Goal: Complete application form: Complete application form

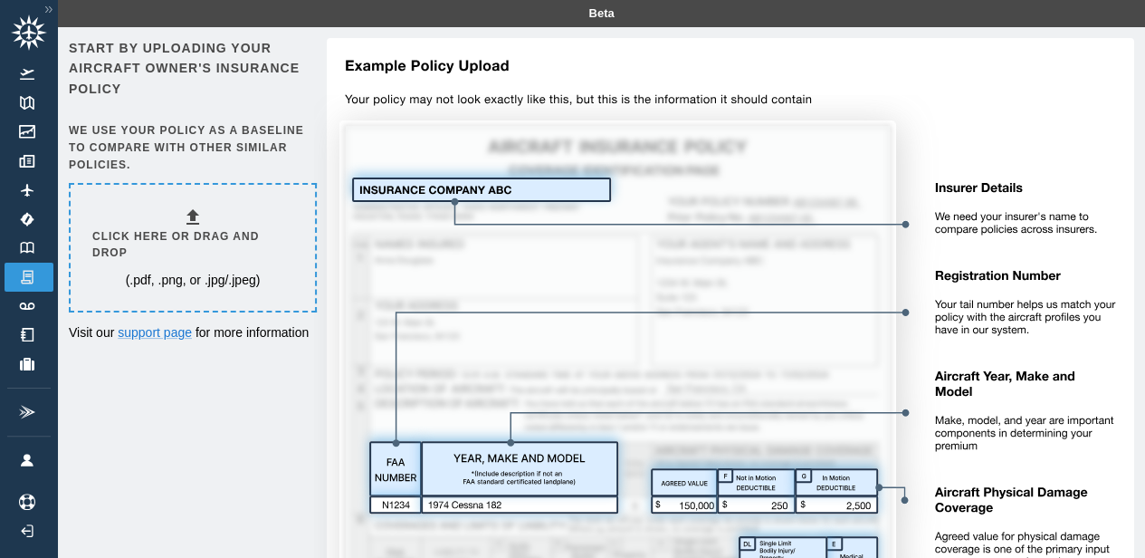
click at [197, 234] on h6 "Click here or drag and drop" at bounding box center [192, 245] width 201 height 34
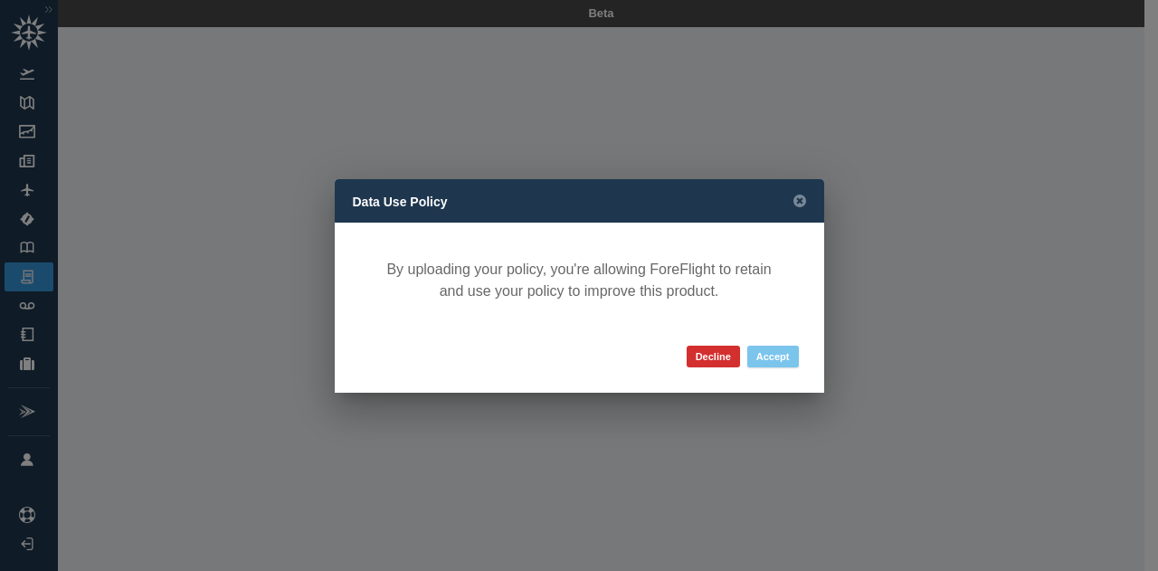
click at [782, 357] on button "Accept" at bounding box center [774, 357] width 52 height 22
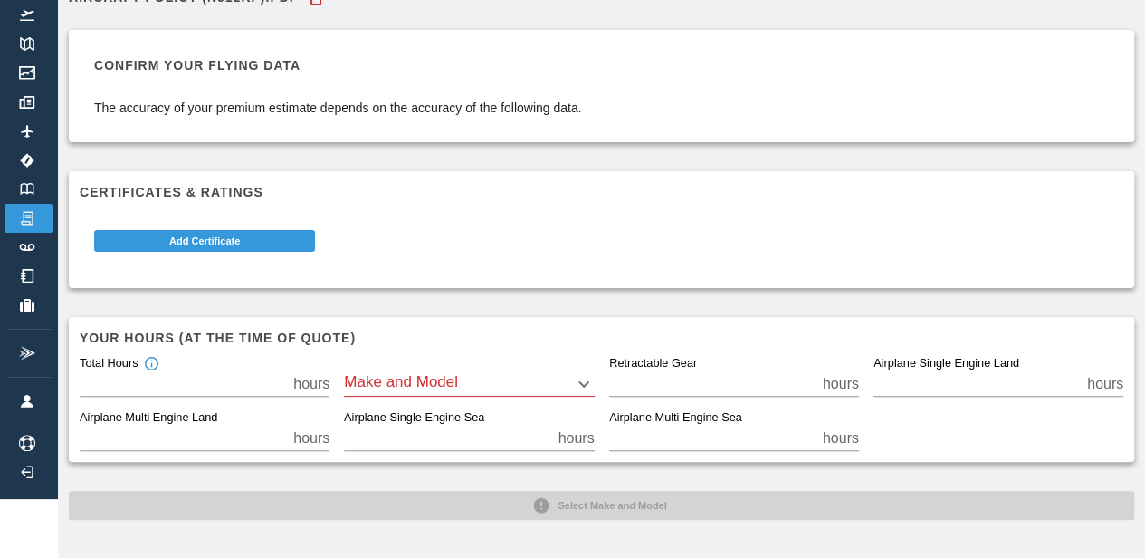
scroll to position [45, 0]
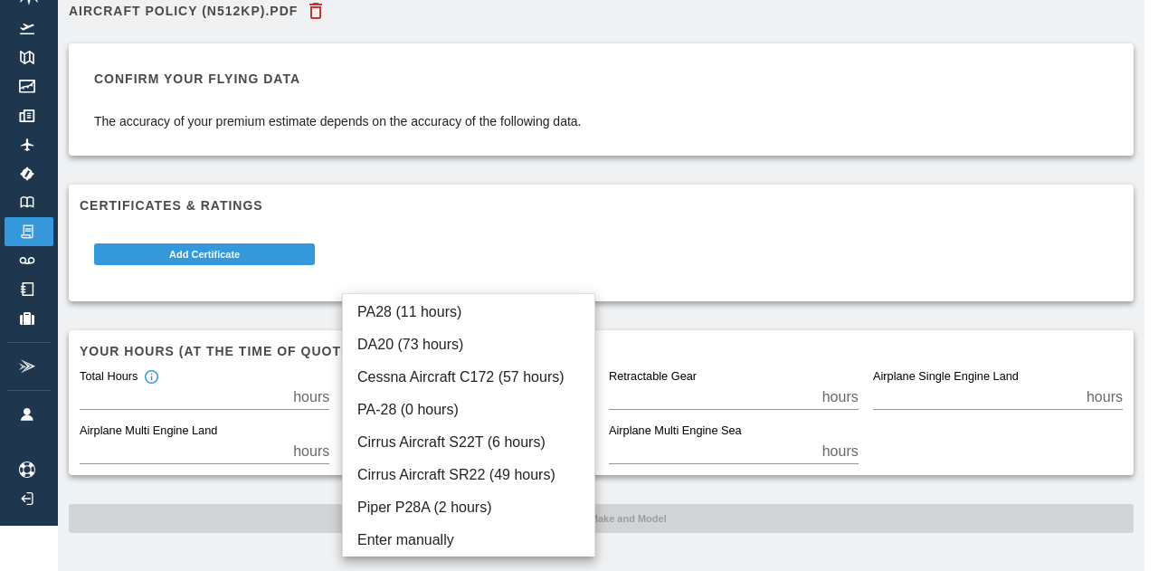
click at [586, 383] on body "Beta Aircraft Policy (N512KP).pdf Confirm your flying data The accuracy of your…" at bounding box center [579, 240] width 1158 height 571
click at [390, 532] on li "Enter manually" at bounding box center [469, 540] width 252 height 33
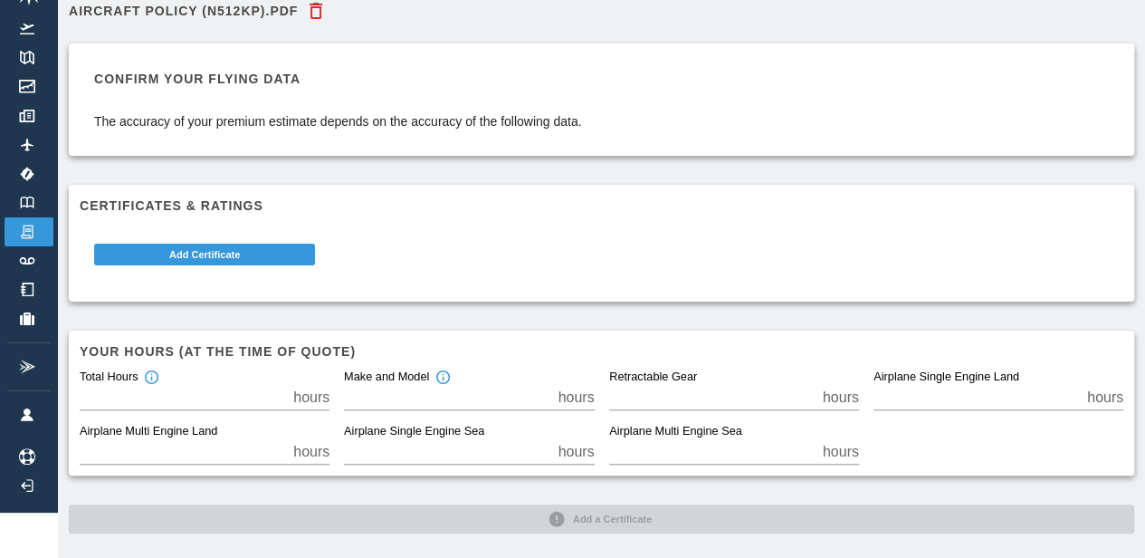
click at [430, 395] on input "*" at bounding box center [447, 397] width 206 height 25
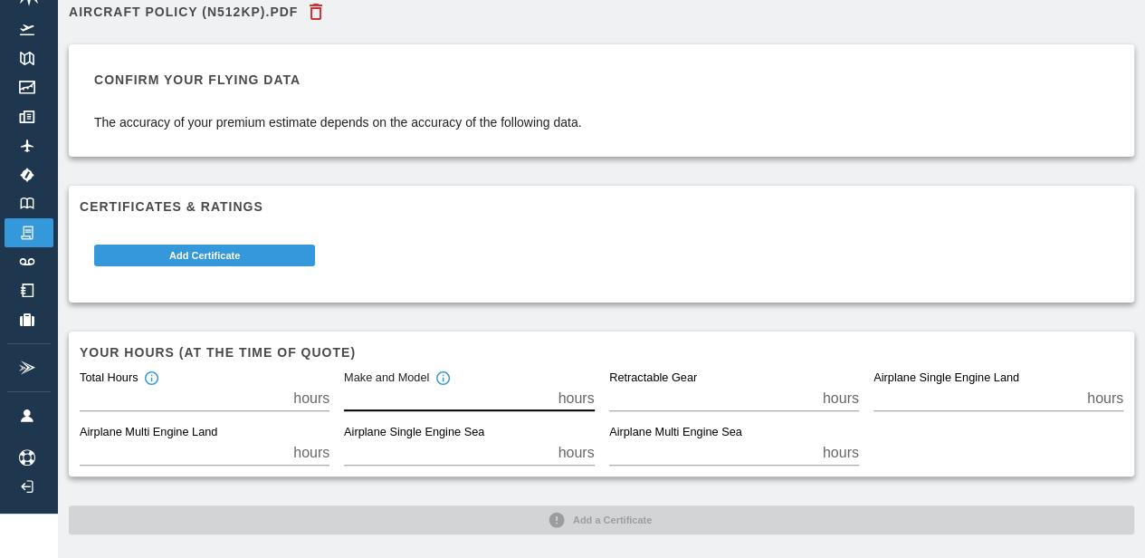
scroll to position [0, 0]
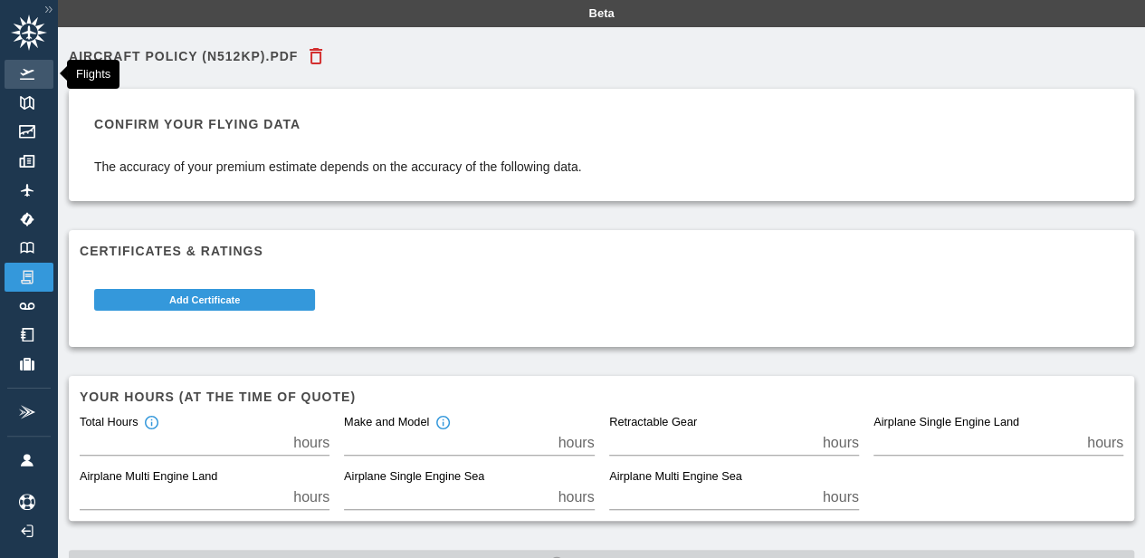
click at [25, 77] on img at bounding box center [27, 74] width 20 height 11
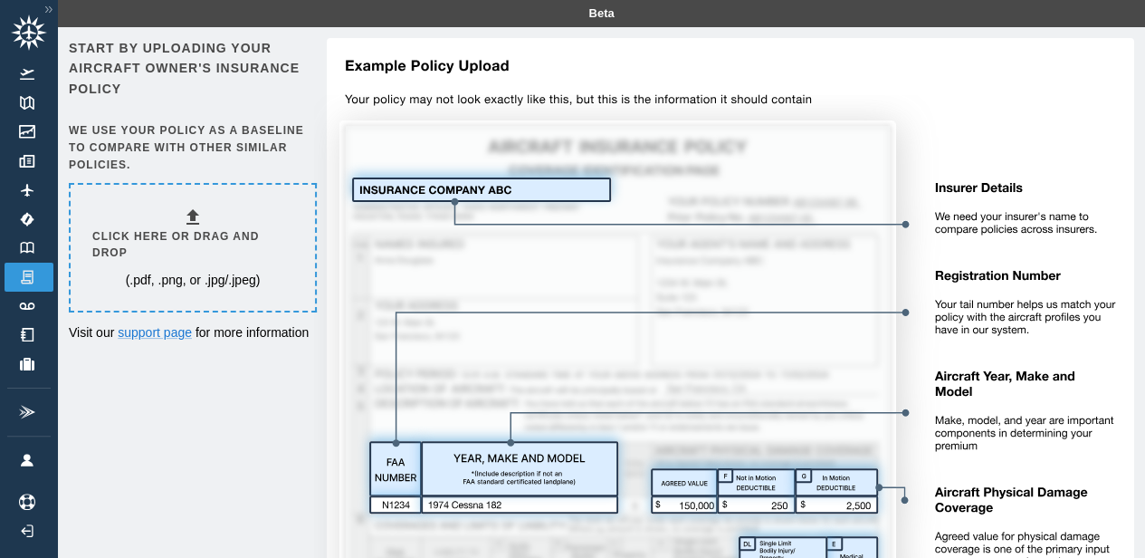
click at [192, 249] on div "Click here or drag and drop (.pdf, .png, or .jpg/.jpeg)" at bounding box center [192, 247] width 201 height 83
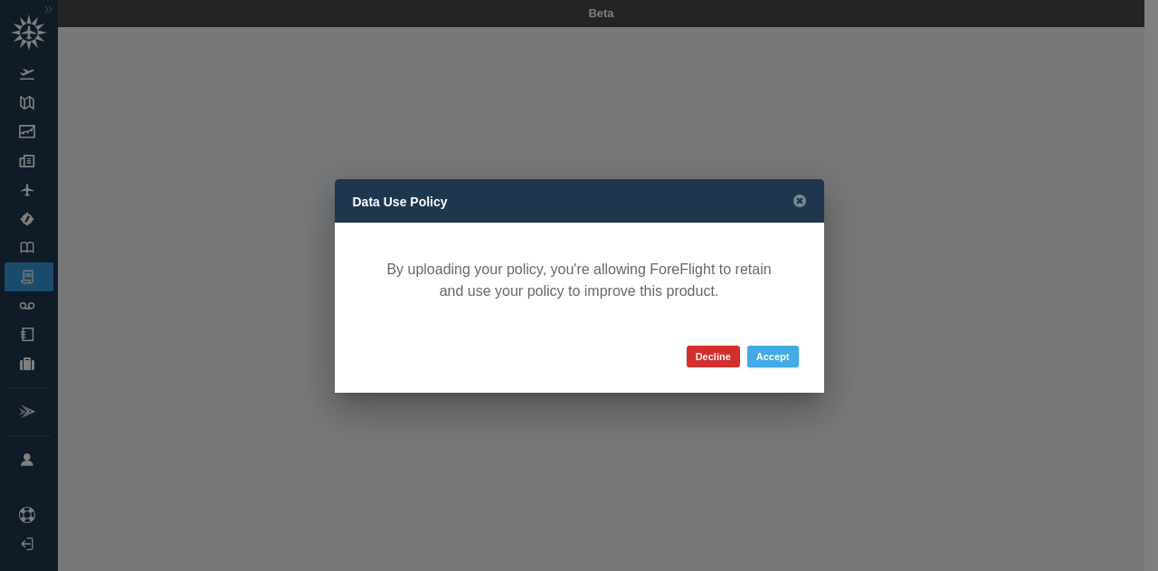
click at [768, 359] on button "Accept" at bounding box center [774, 357] width 52 height 22
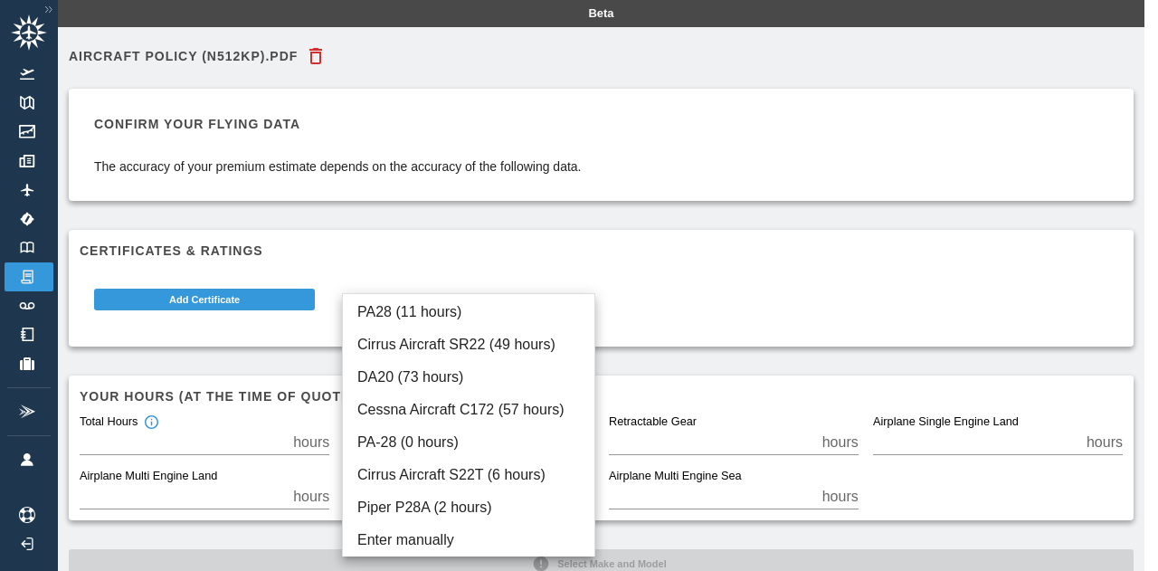
click at [583, 441] on body "Beta Aircraft Policy (N512KP).pdf Confirm your flying data The accuracy of your…" at bounding box center [579, 285] width 1158 height 571
click at [20, 71] on div at bounding box center [579, 285] width 1158 height 571
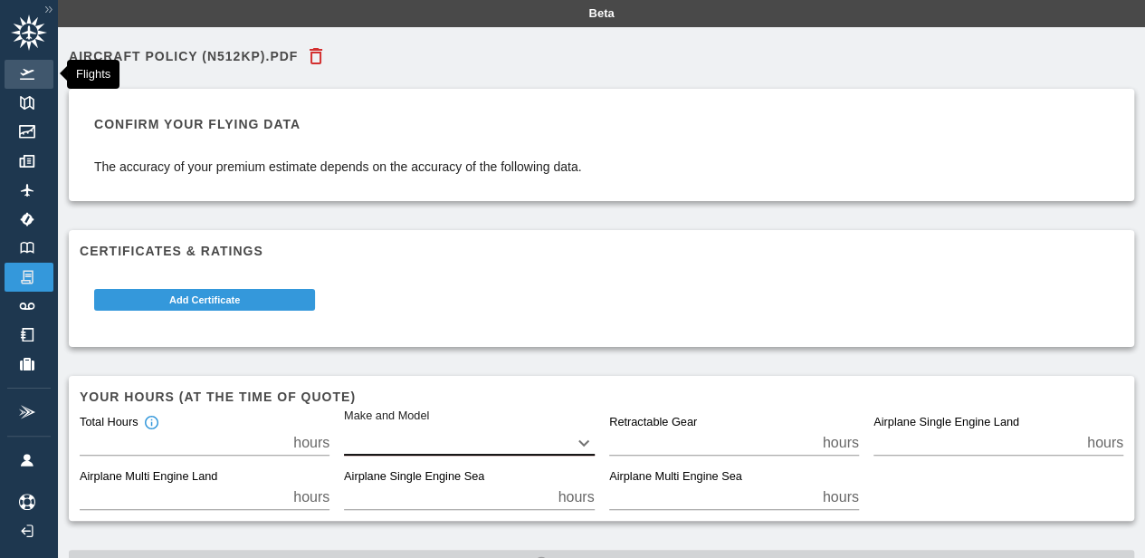
click at [20, 71] on img at bounding box center [27, 74] width 20 height 11
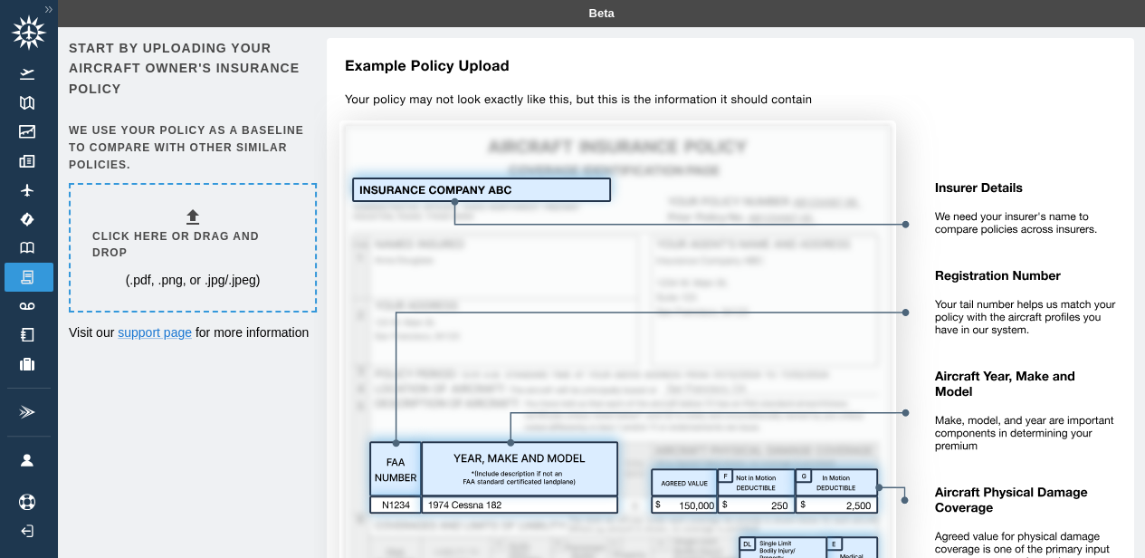
click at [195, 241] on h6 "Click here or drag and drop" at bounding box center [192, 245] width 201 height 34
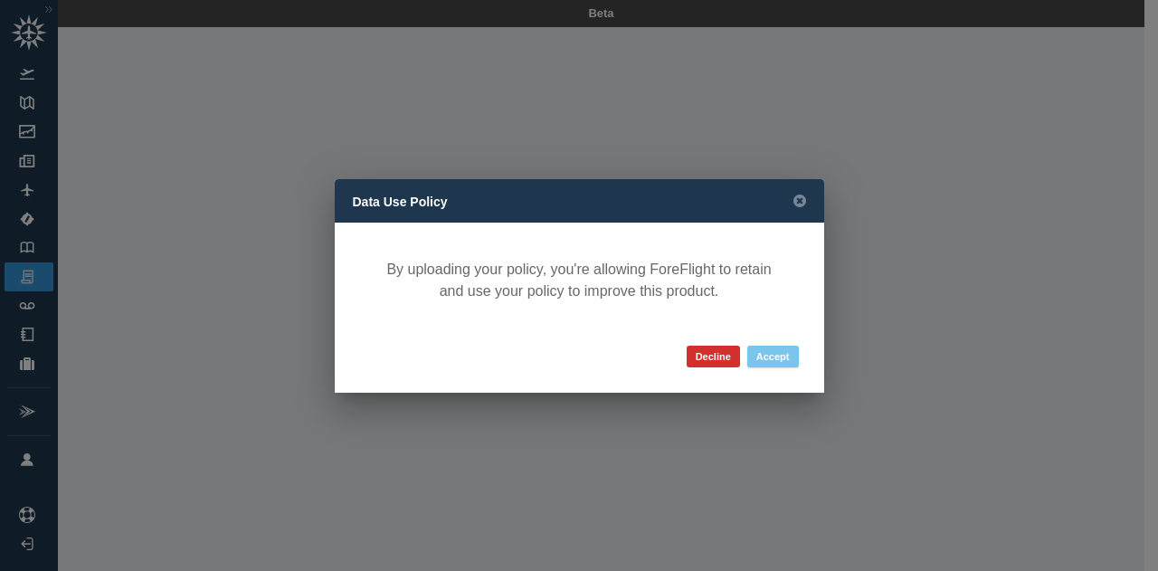
click at [775, 359] on button "Accept" at bounding box center [774, 357] width 52 height 22
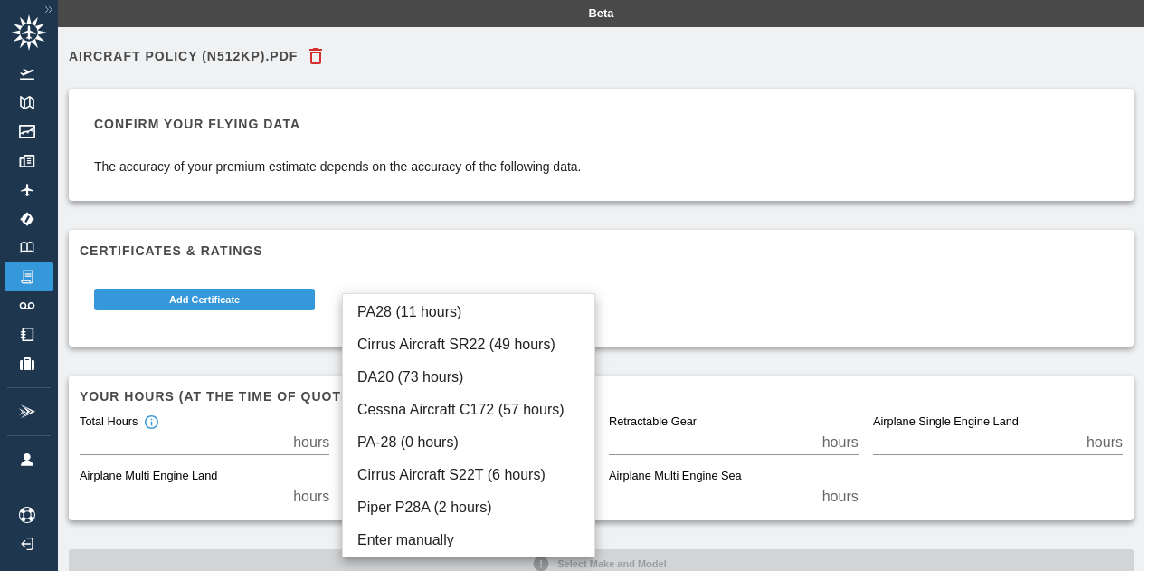
click at [594, 443] on body "Beta Aircraft Policy (N512KP).pdf Confirm your flying data The accuracy of your…" at bounding box center [579, 285] width 1158 height 571
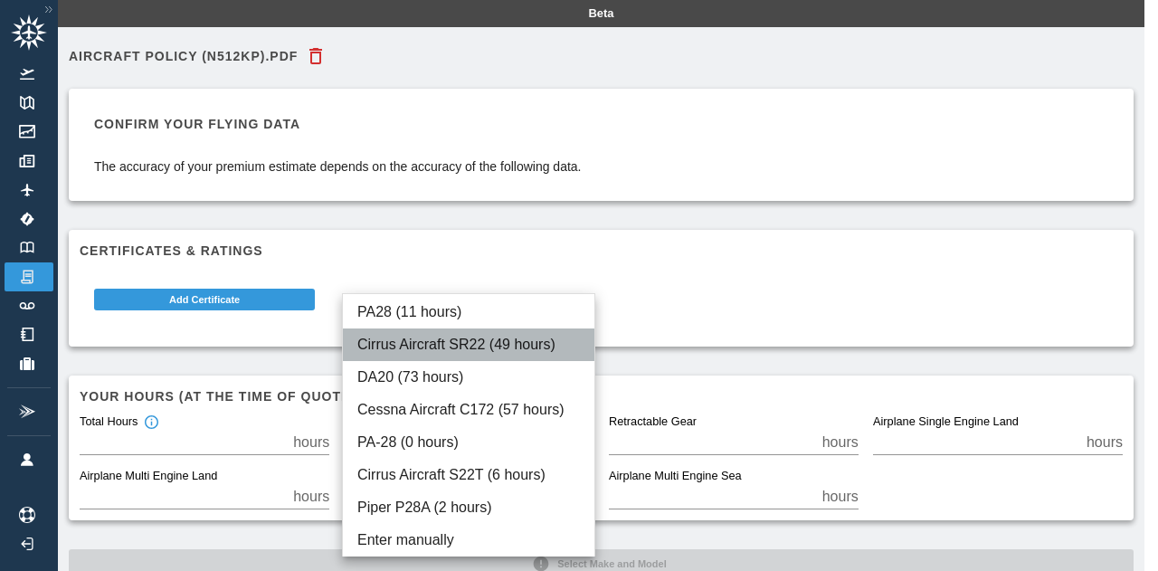
click at [518, 346] on li "Cirrus Aircraft SR22 (49 hours)" at bounding box center [469, 345] width 252 height 33
type input "*****"
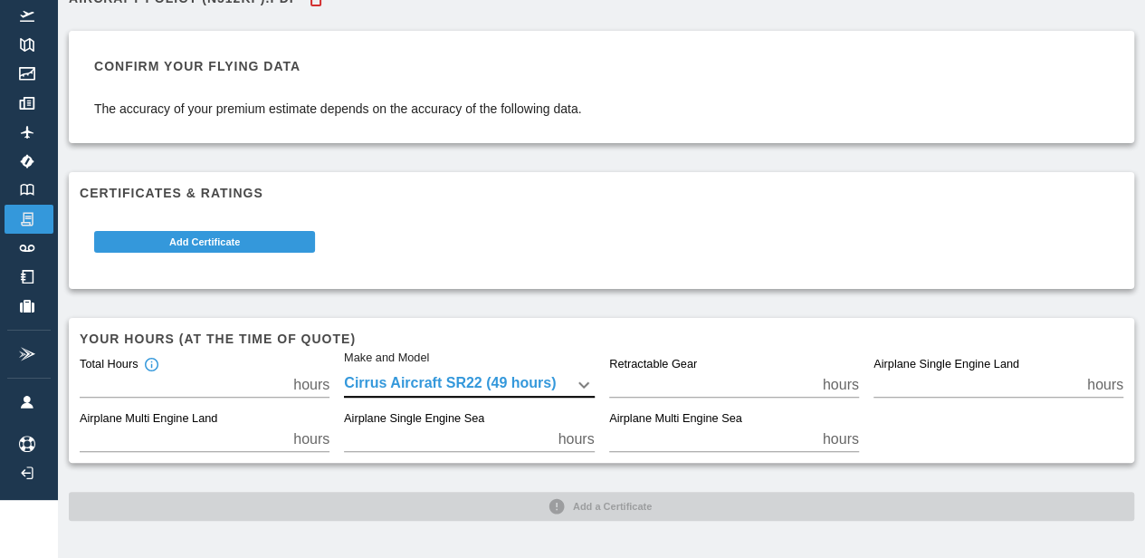
scroll to position [59, 0]
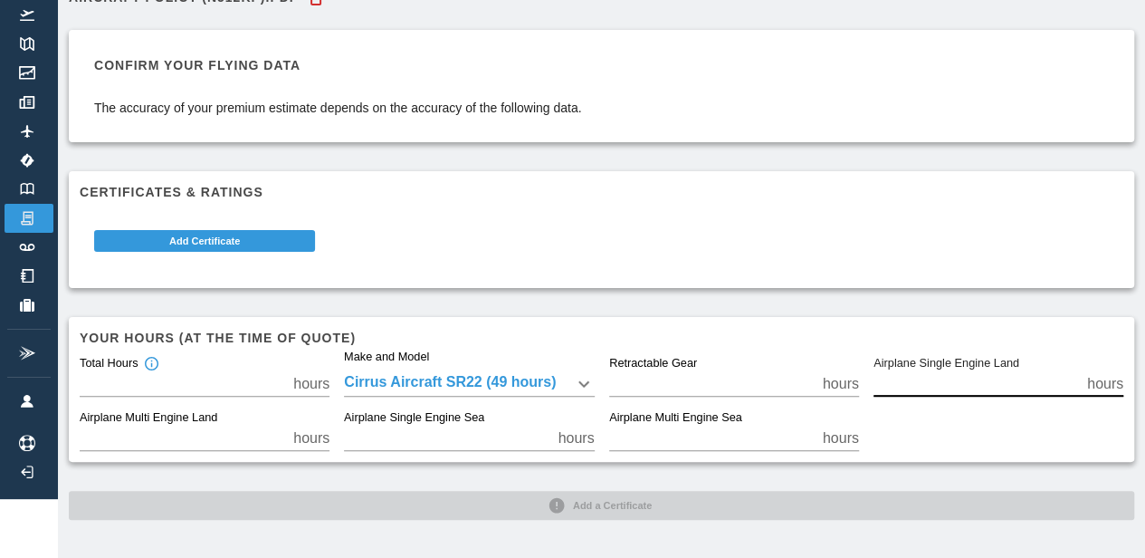
click at [929, 379] on input "***" at bounding box center [976, 383] width 206 height 25
type input "***"
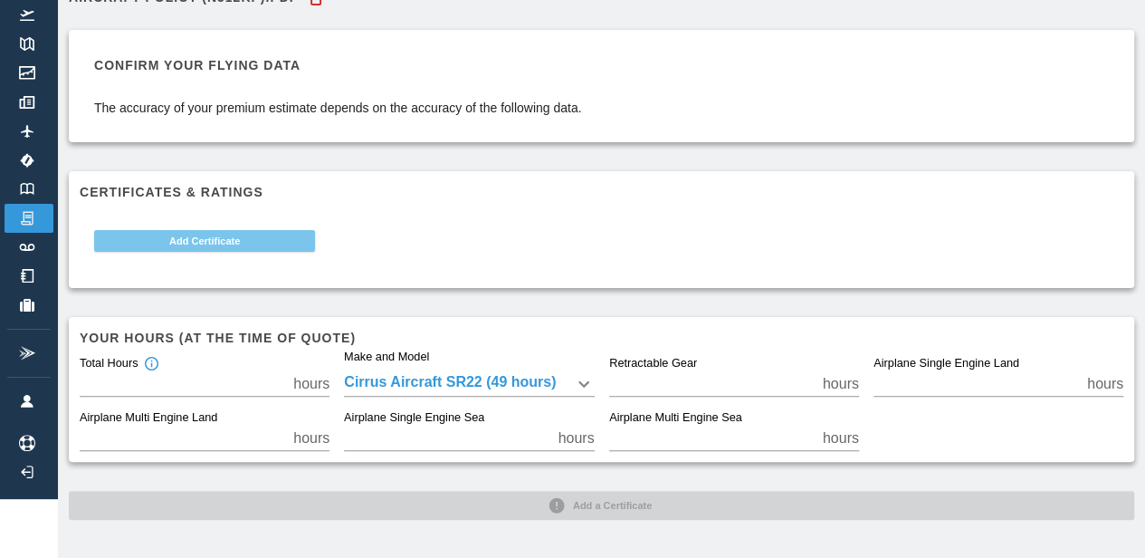
click at [212, 247] on button "Add Certificate" at bounding box center [204, 241] width 221 height 22
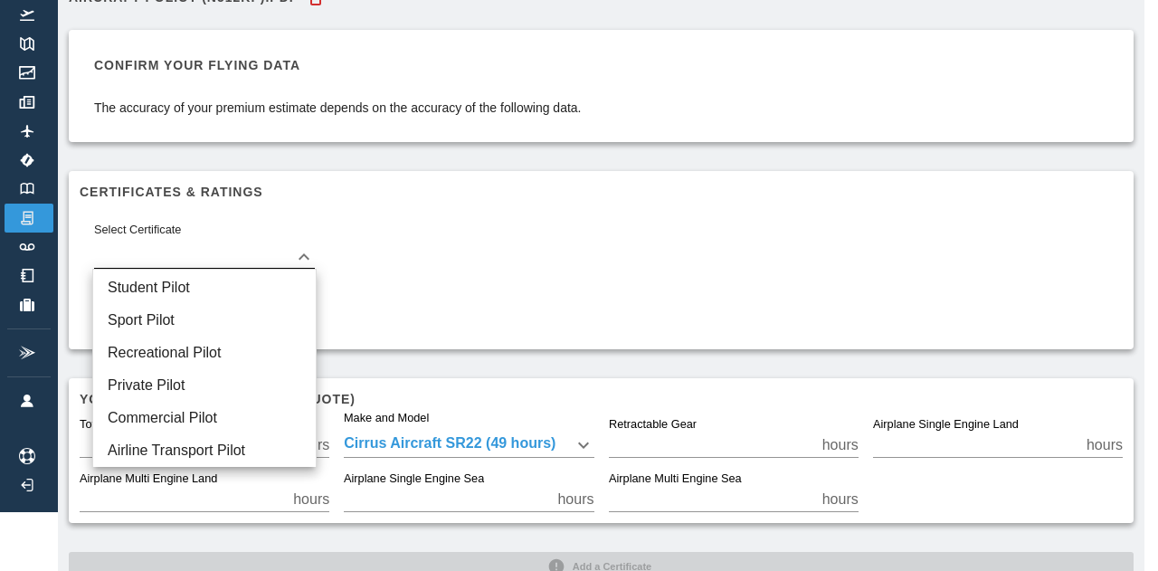
click at [261, 249] on body "Beta Aircraft Policy (N512KP).pdf Confirm your flying data The accuracy of your…" at bounding box center [579, 226] width 1158 height 571
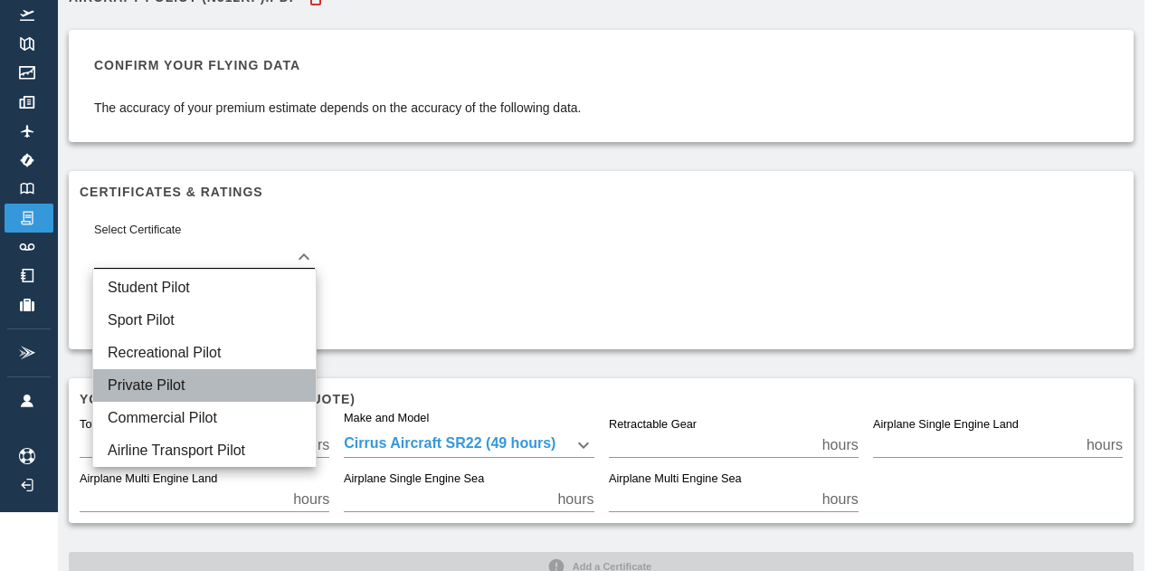
click at [190, 380] on li "Private Pilot" at bounding box center [204, 385] width 223 height 33
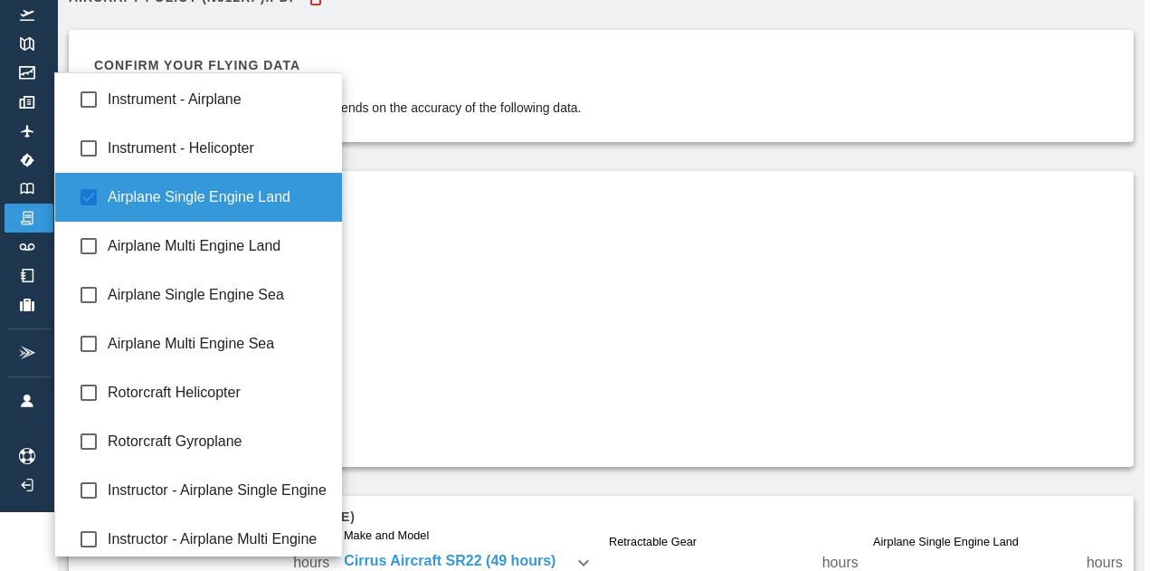
click at [266, 309] on body "**********" at bounding box center [579, 226] width 1158 height 571
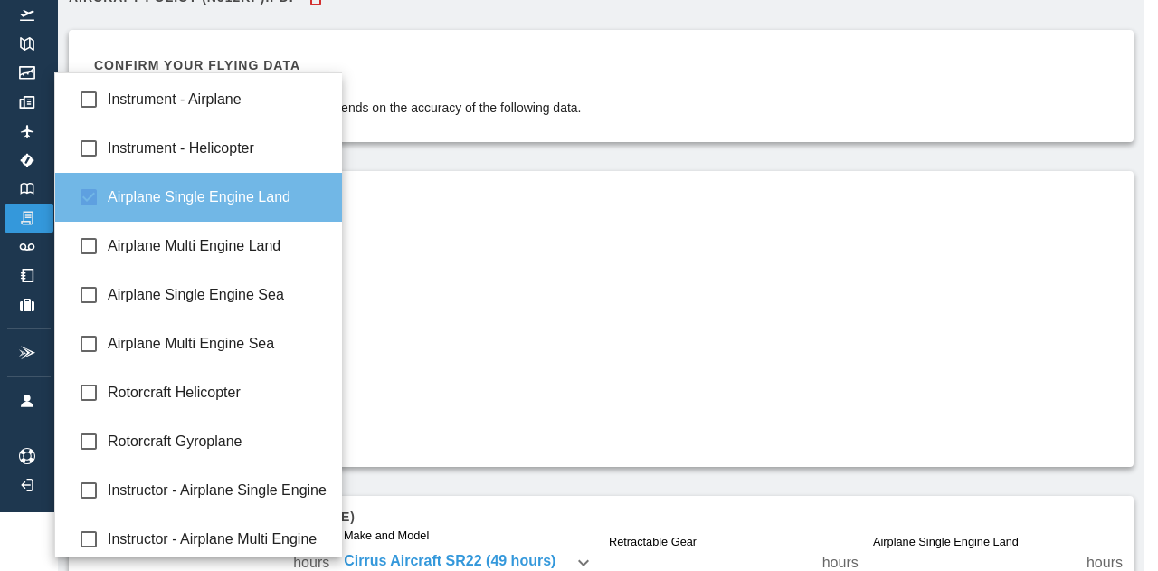
click at [237, 192] on span "Airplane Single Engine Land" at bounding box center [218, 197] width 221 height 22
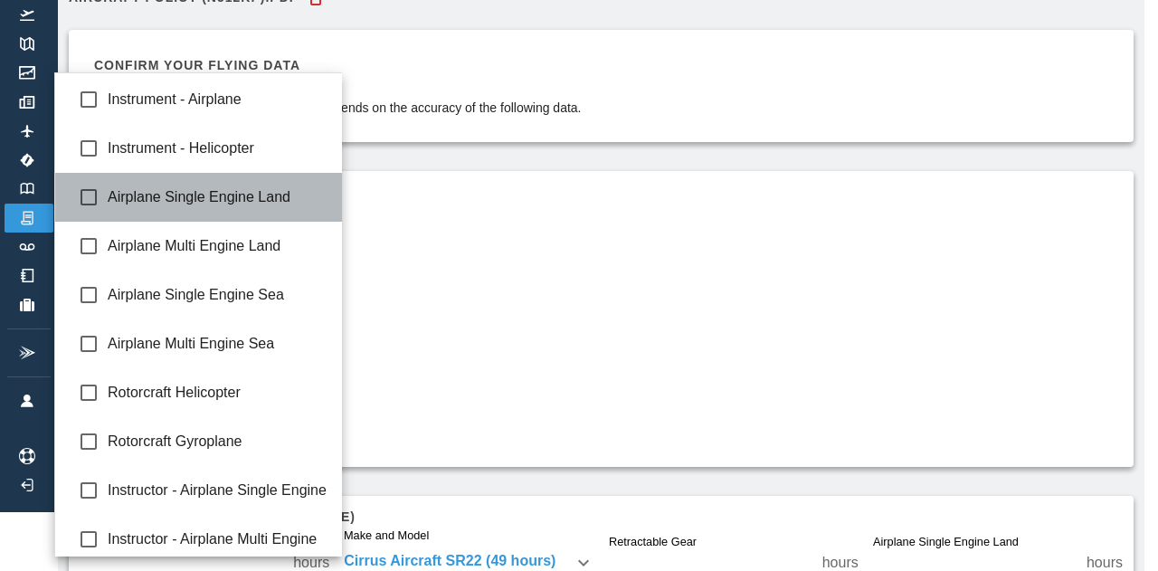
click at [239, 200] on span "Airplane Single Engine Land" at bounding box center [218, 197] width 221 height 22
type input "**********"
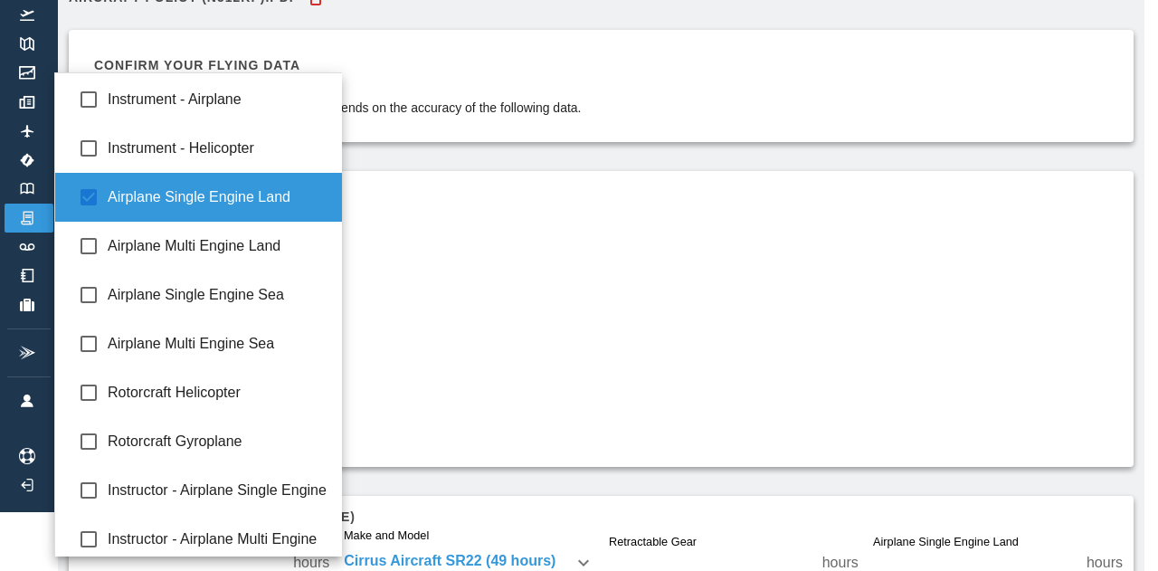
click at [444, 256] on div at bounding box center [579, 285] width 1158 height 571
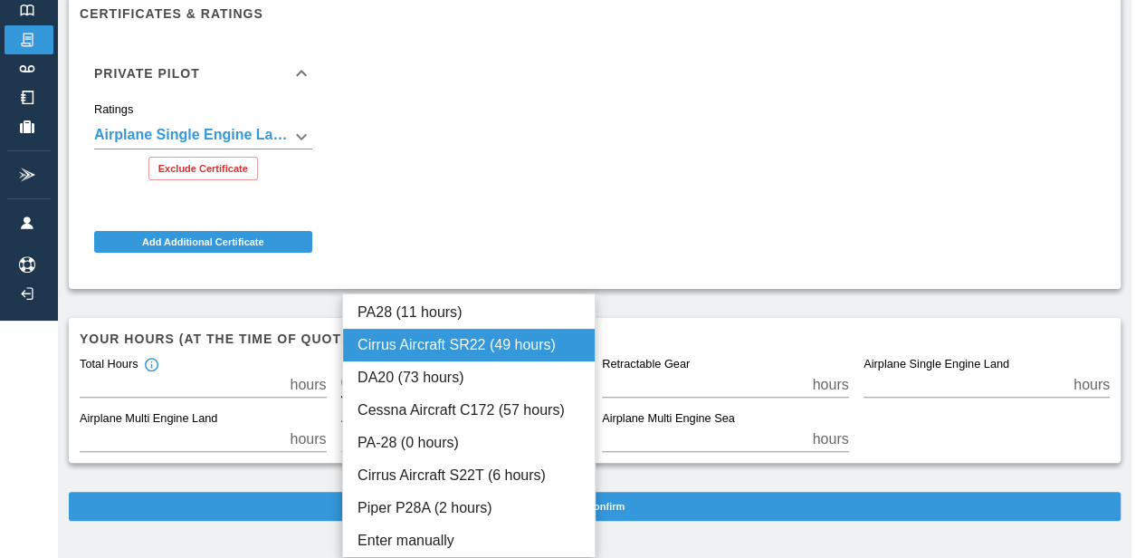
scroll to position [224, 0]
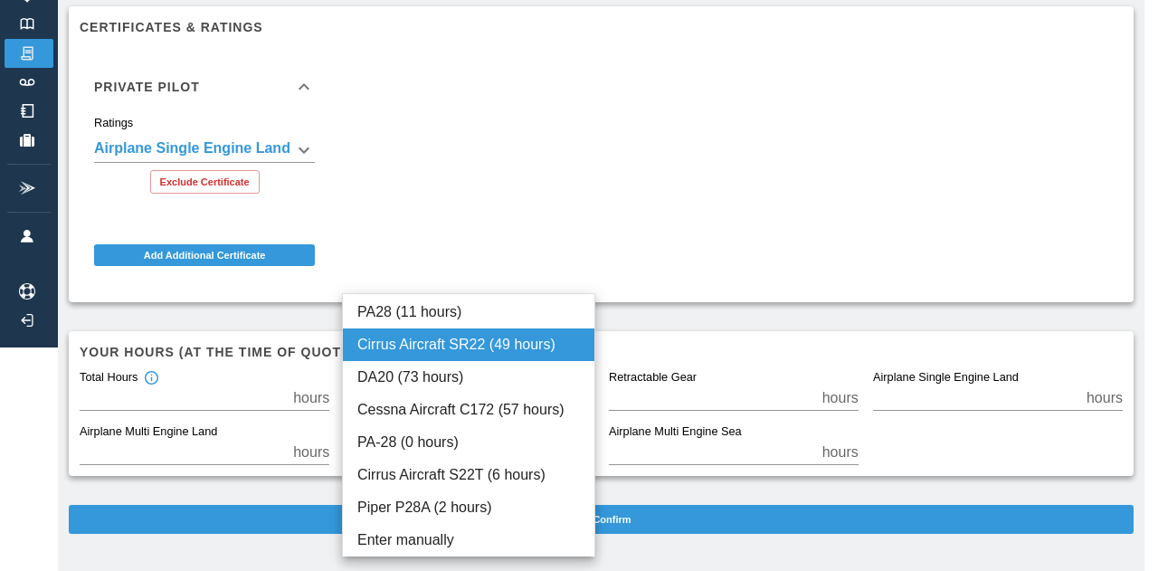
click at [539, 348] on body "**********" at bounding box center [579, 61] width 1158 height 571
click at [414, 538] on li "Enter manually" at bounding box center [469, 540] width 252 height 33
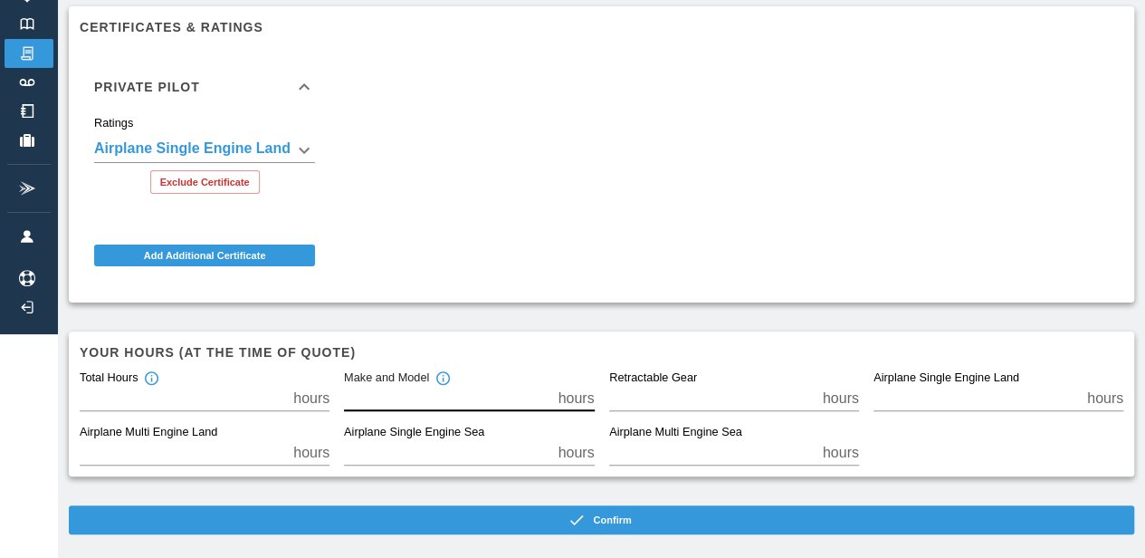
click at [428, 400] on input "**" at bounding box center [447, 398] width 206 height 25
click at [550, 393] on input "*" at bounding box center [447, 398] width 206 height 25
click at [510, 397] on input "*" at bounding box center [447, 398] width 206 height 25
drag, startPoint x: 481, startPoint y: 379, endPoint x: 443, endPoint y: 379, distance: 38.9
click at [443, 379] on div "Make and Model * hours" at bounding box center [469, 391] width 250 height 40
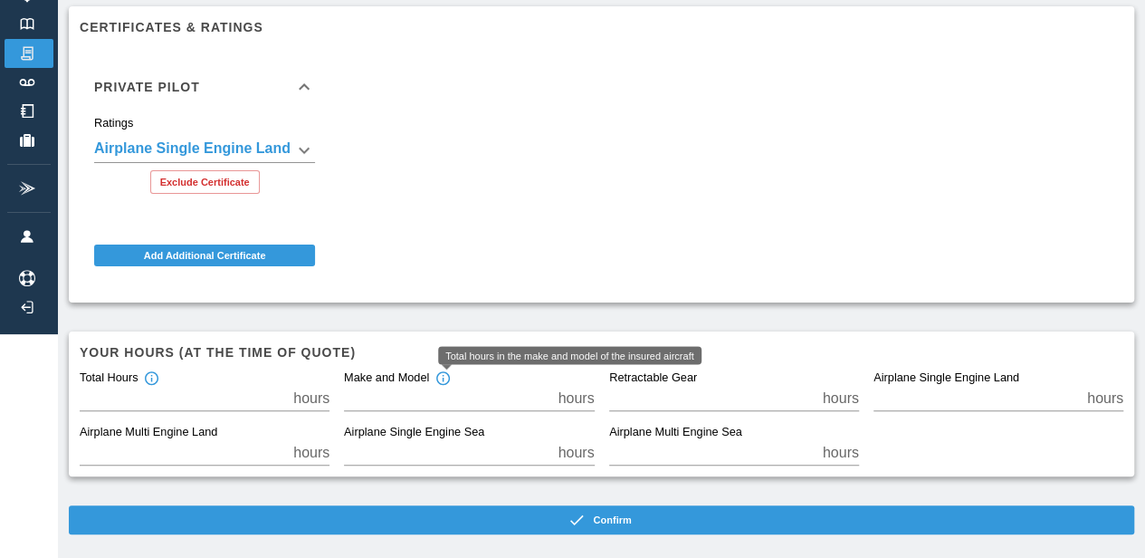
click at [443, 379] on icon "Total hours in the make and model of the insured aircraft" at bounding box center [443, 378] width 16 height 16
click at [591, 405] on p "hours" at bounding box center [576, 398] width 36 height 22
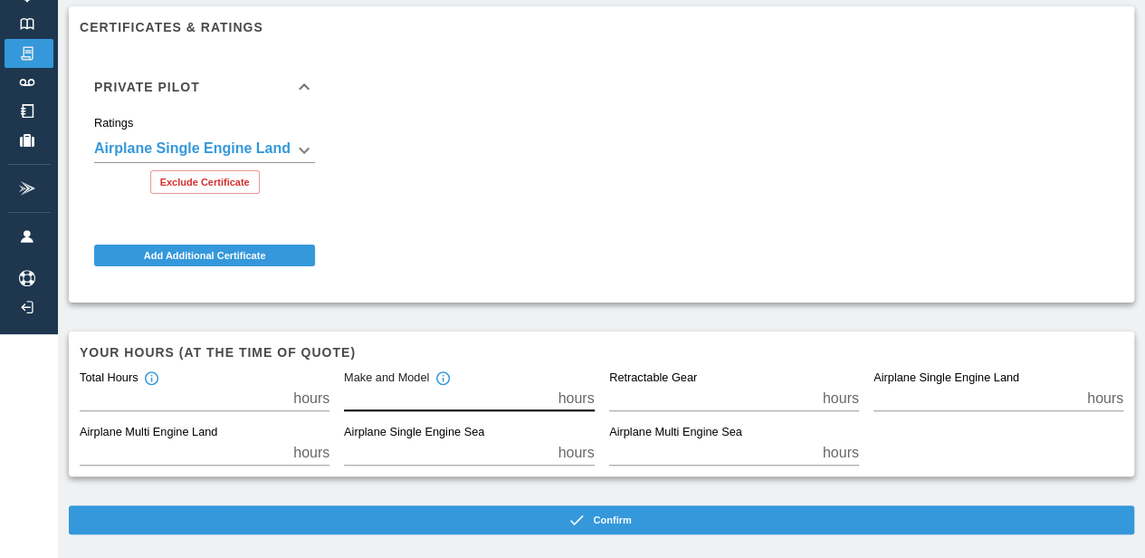
click at [376, 386] on input "*" at bounding box center [447, 398] width 206 height 25
click at [403, 395] on input "*" at bounding box center [447, 398] width 206 height 25
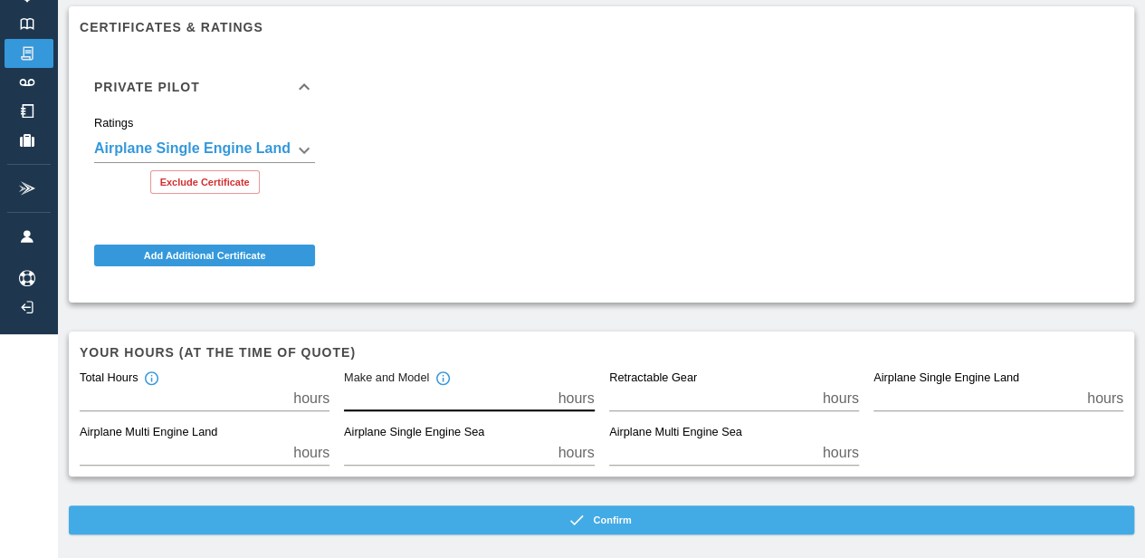
type input "**"
click at [700, 529] on button "Confirm" at bounding box center [601, 519] width 1065 height 29
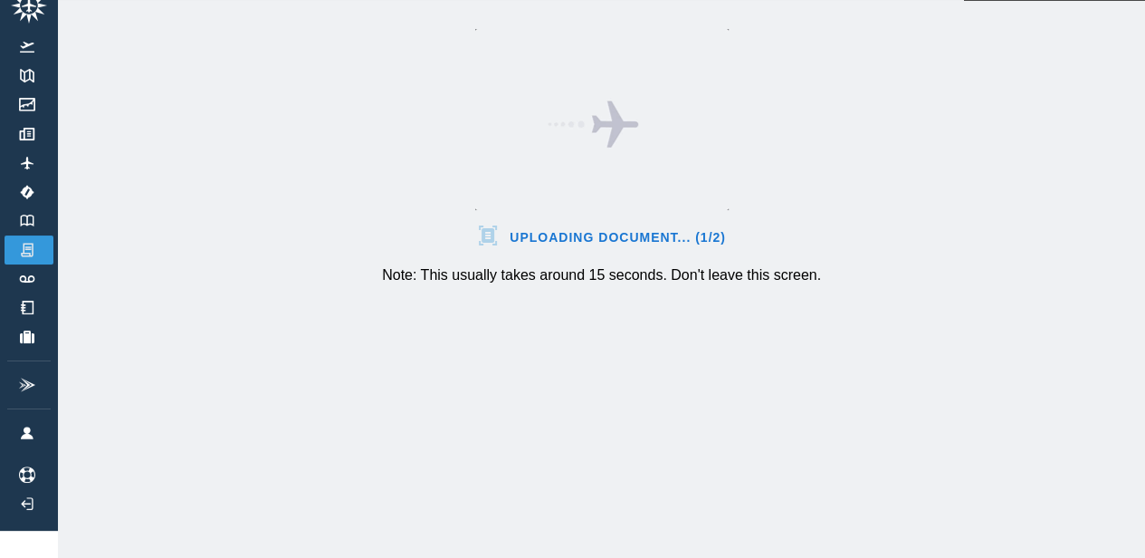
scroll to position [41, 0]
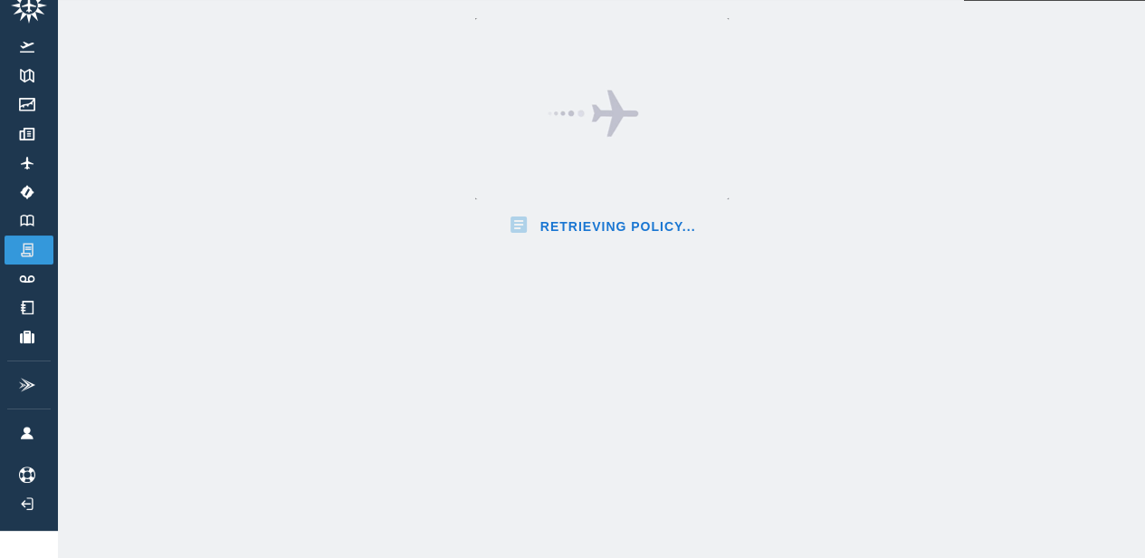
scroll to position [224, 0]
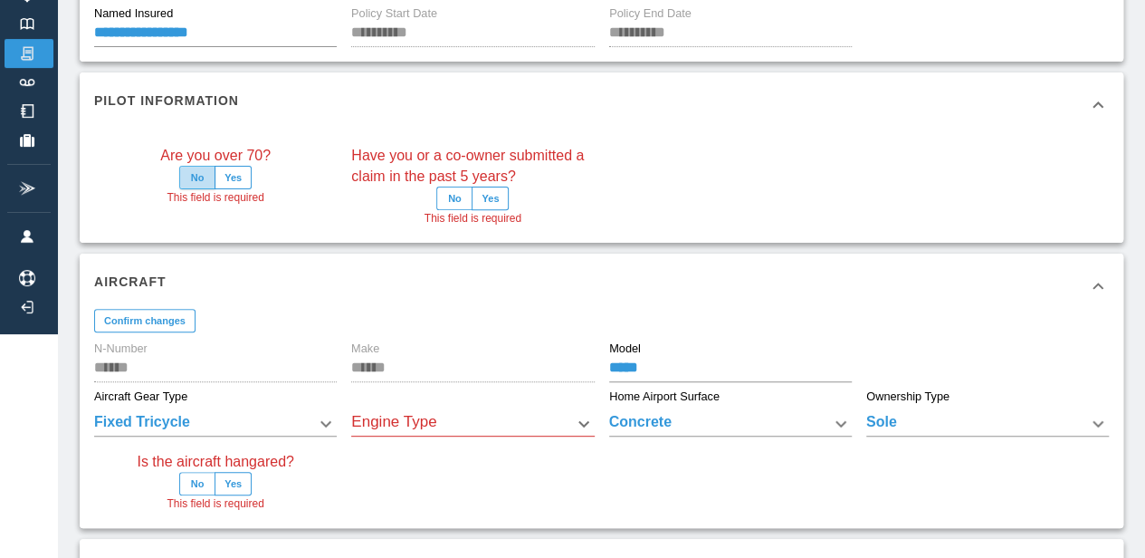
click at [194, 180] on button "No" at bounding box center [197, 178] width 36 height 24
click at [454, 202] on button "No" at bounding box center [454, 198] width 36 height 24
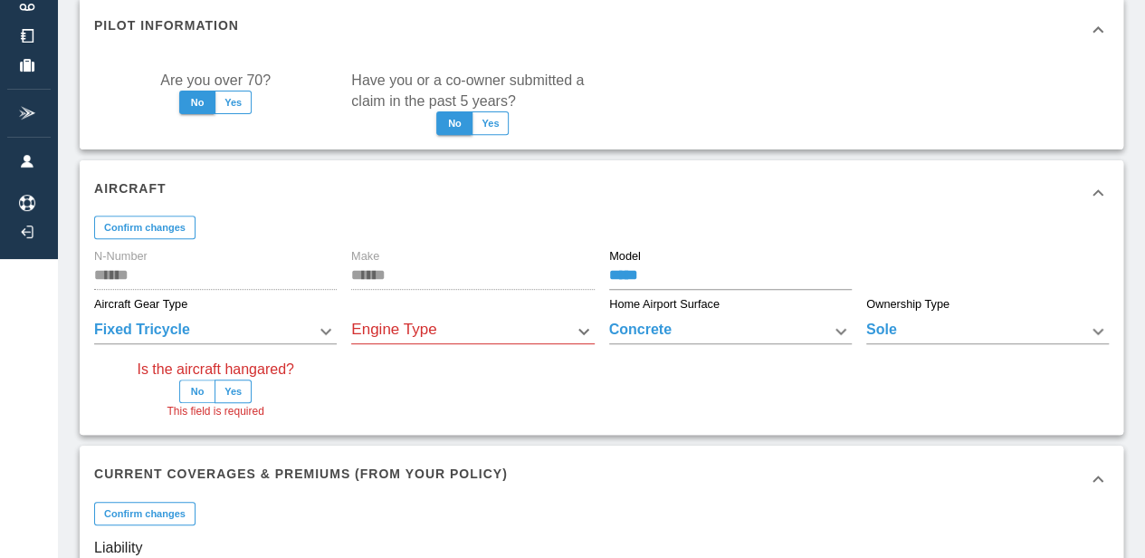
scroll to position [300, 0]
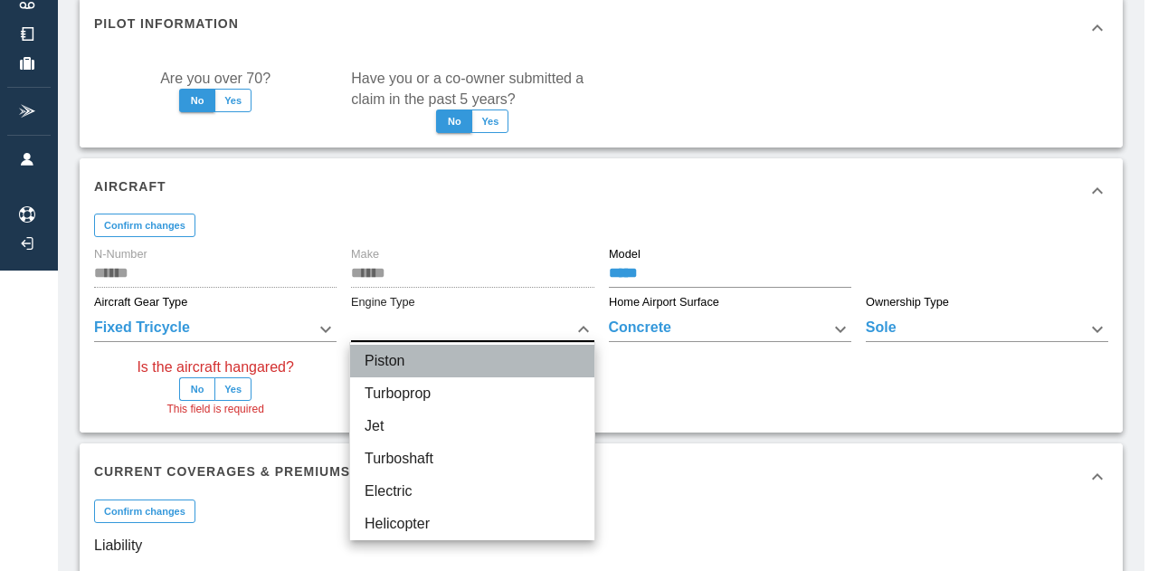
click at [456, 366] on li "Piston" at bounding box center [472, 361] width 244 height 33
type input "******"
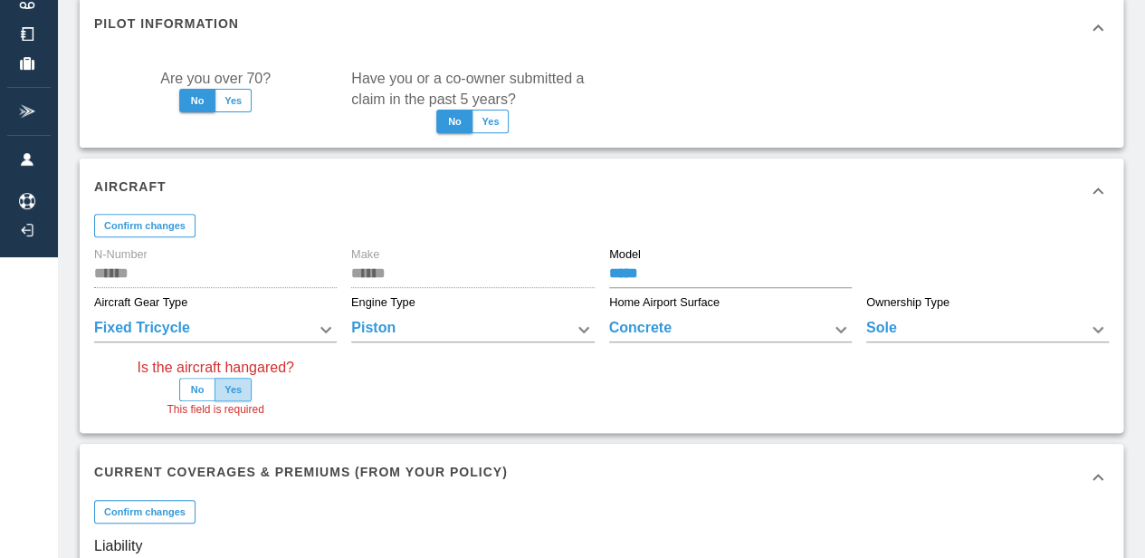
click at [242, 392] on button "Yes" at bounding box center [232, 389] width 37 height 24
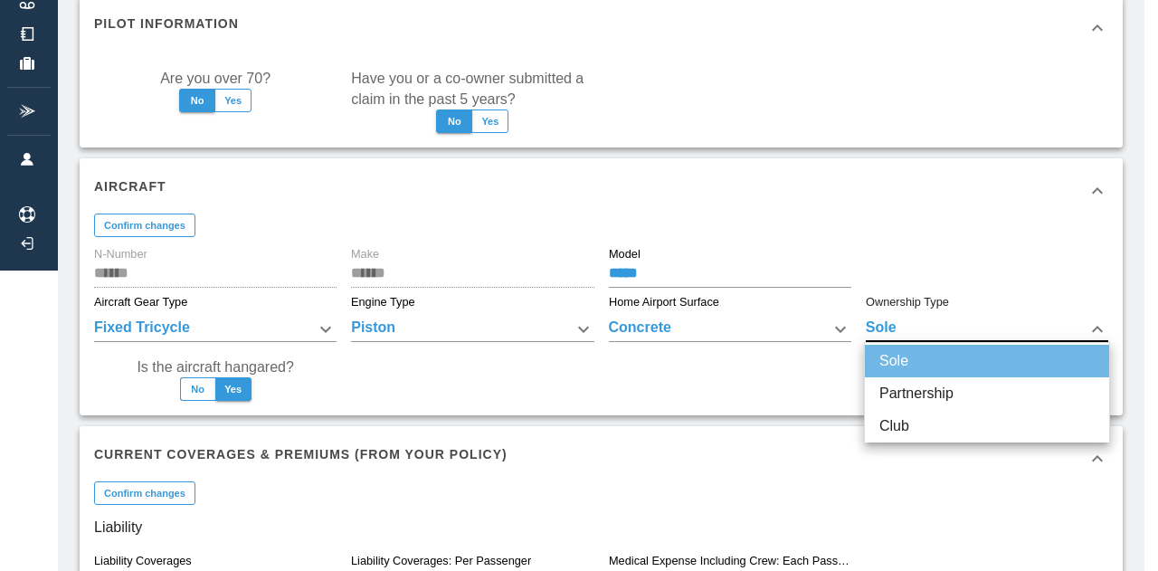
click at [945, 352] on li "Sole" at bounding box center [987, 361] width 244 height 33
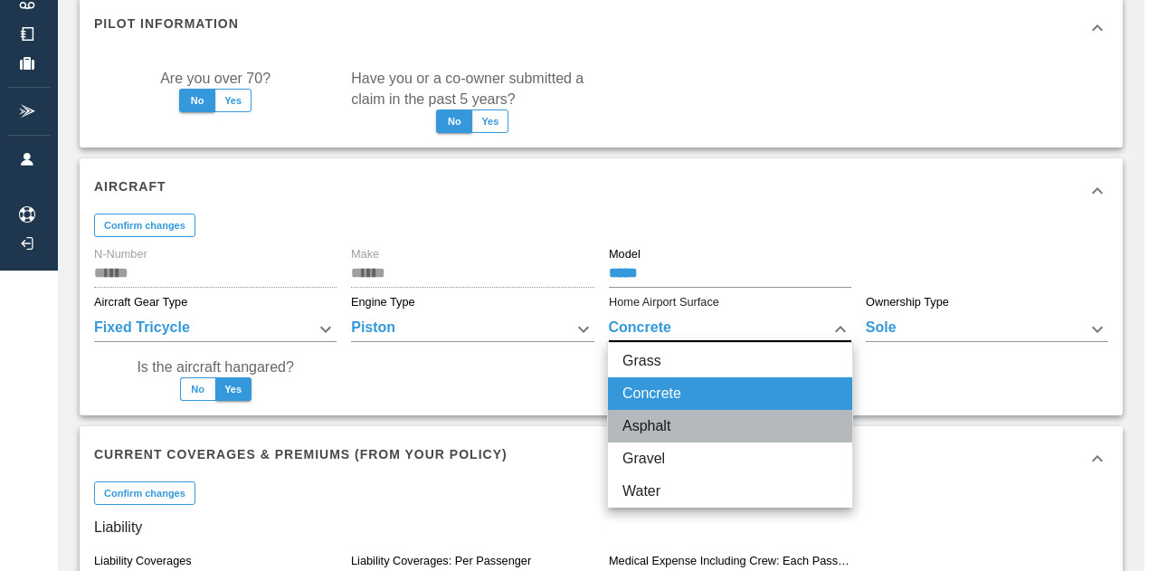
click at [733, 421] on li "Asphalt" at bounding box center [730, 426] width 244 height 33
type input "*******"
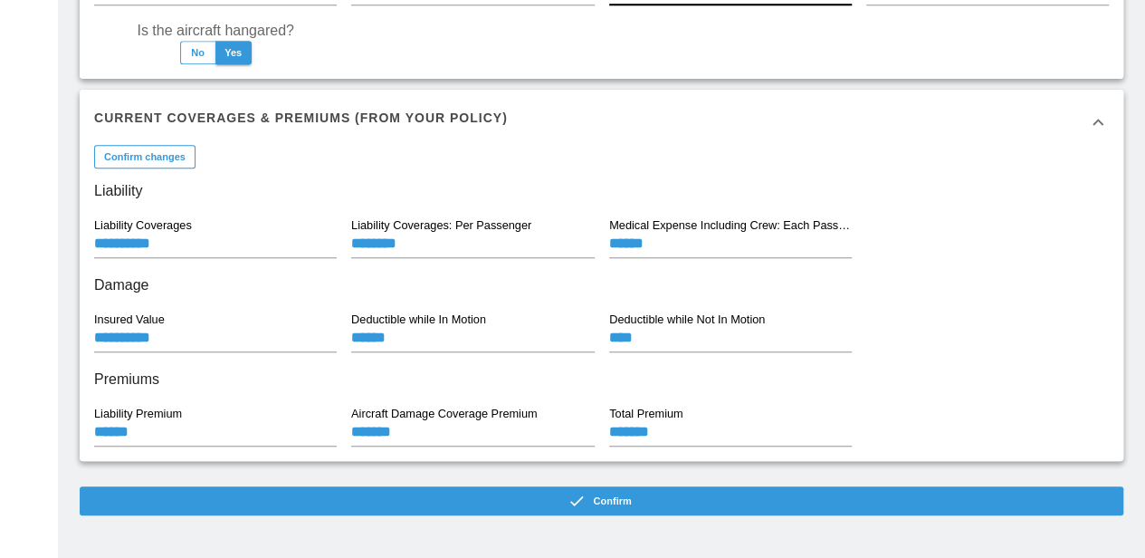
scroll to position [643, 0]
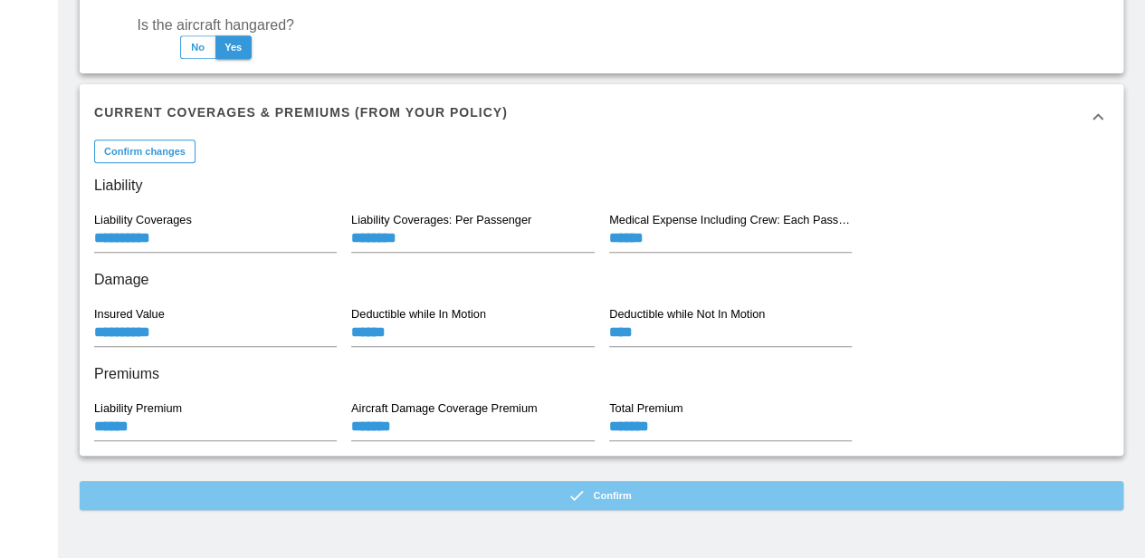
click at [827, 493] on button "Confirm" at bounding box center [602, 495] width 1044 height 29
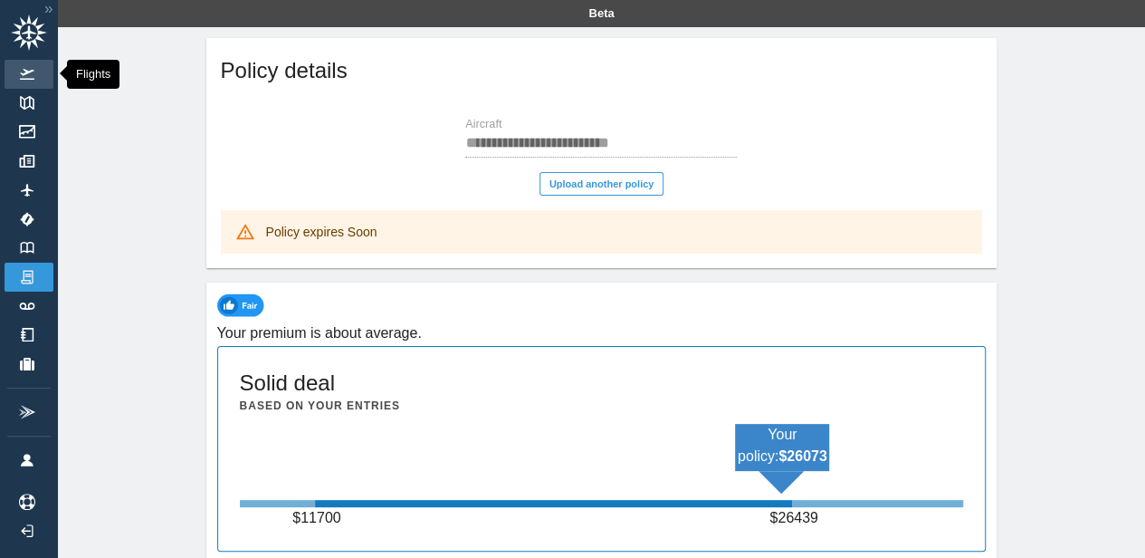
click at [34, 69] on img at bounding box center [27, 74] width 20 height 11
